Goal: Complete application form: Complete application form

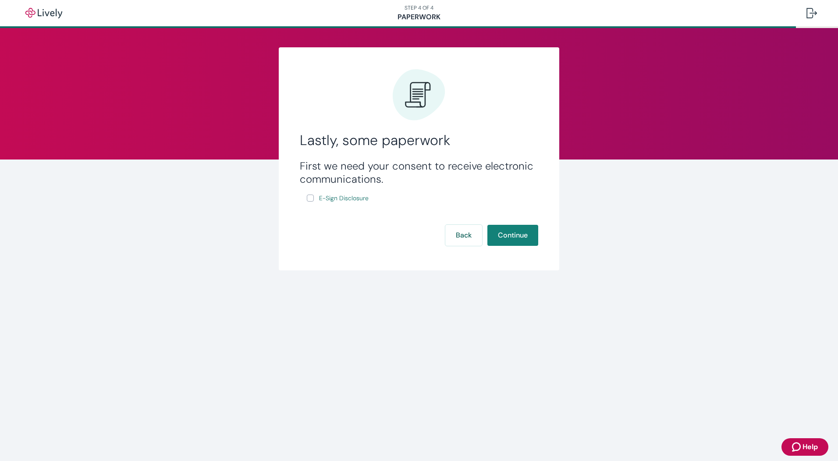
click at [312, 197] on input "E-Sign Disclosure" at bounding box center [310, 198] width 7 height 7
checkbox input "true"
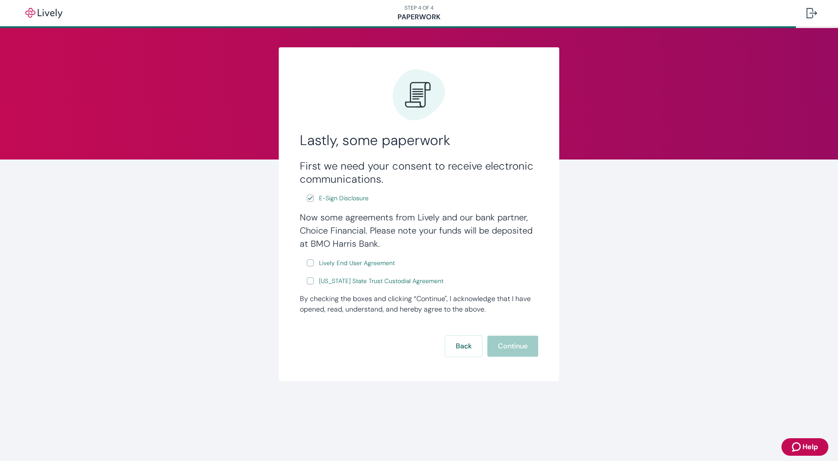
click at [310, 262] on input "Lively End User Agreement" at bounding box center [310, 262] width 7 height 7
click at [307, 264] on input "Lively End User Agreement" at bounding box center [310, 262] width 7 height 7
checkbox input "true"
click at [363, 284] on span "[US_STATE] State Trust Custodial Agreement" at bounding box center [381, 281] width 124 height 9
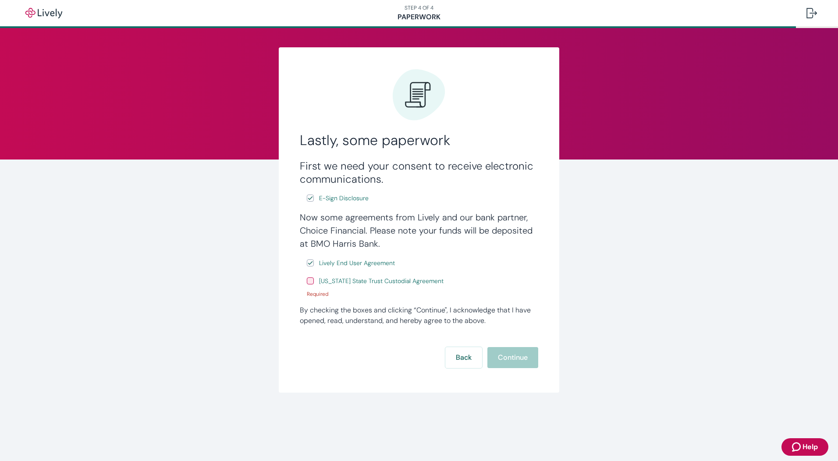
click at [313, 284] on input "[US_STATE] State Trust Custodial Agreement" at bounding box center [310, 280] width 7 height 7
checkbox input "true"
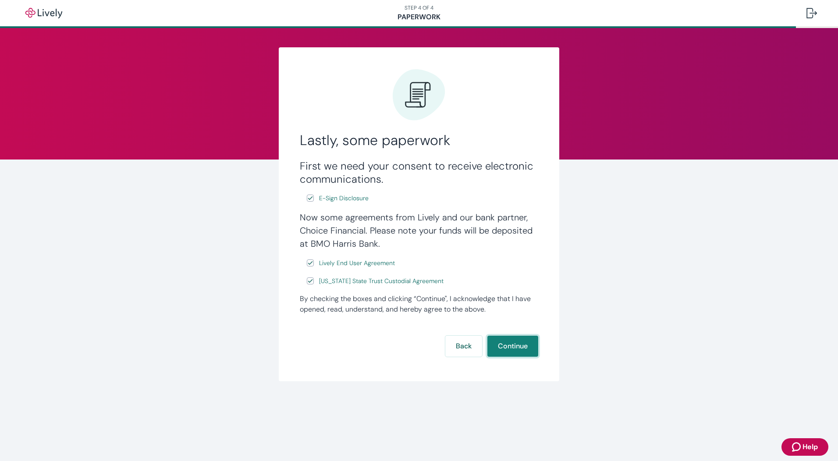
click at [512, 345] on button "Continue" at bounding box center [512, 346] width 51 height 21
